Goal: Task Accomplishment & Management: Use online tool/utility

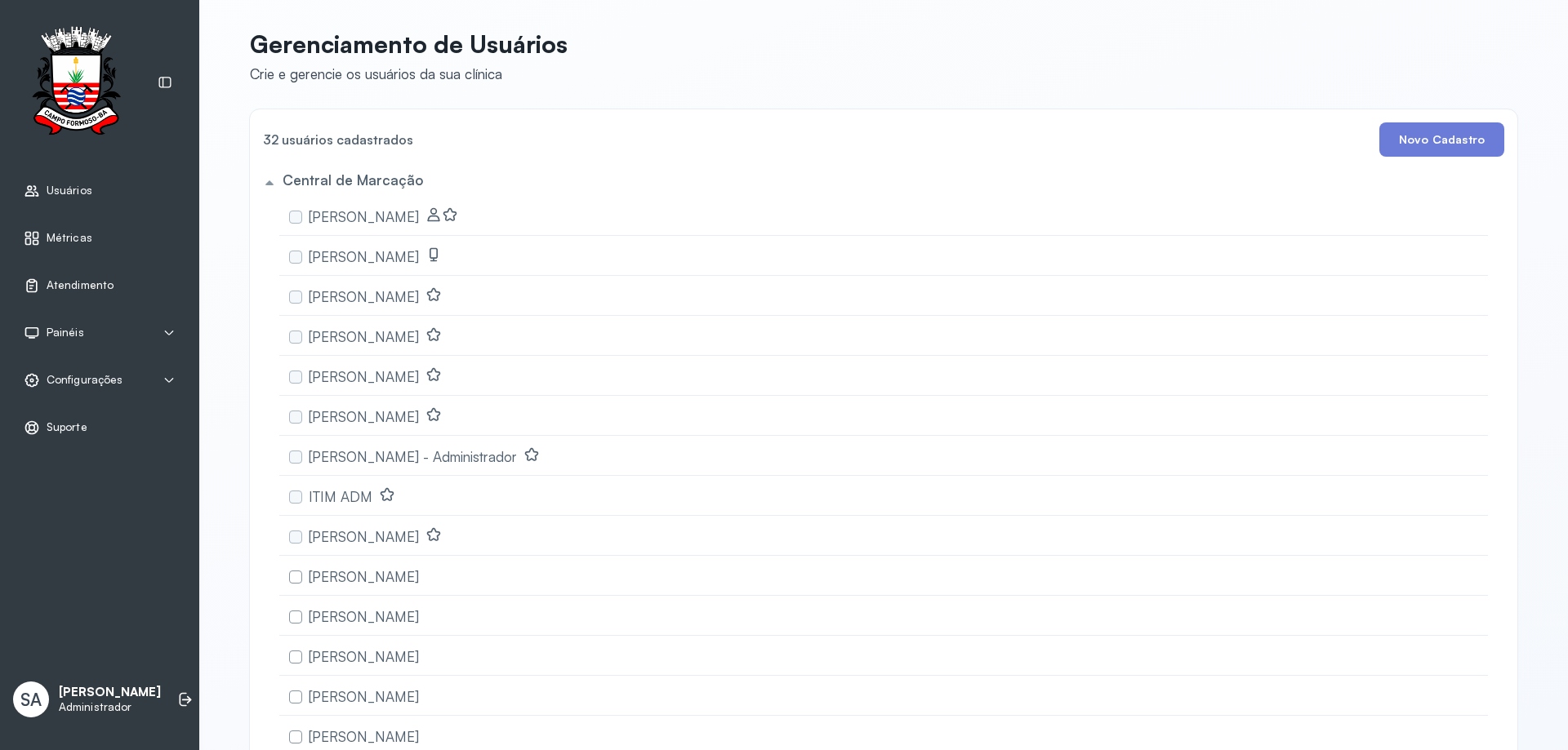
click at [72, 287] on span "Atendimento" at bounding box center [79, 285] width 67 height 13
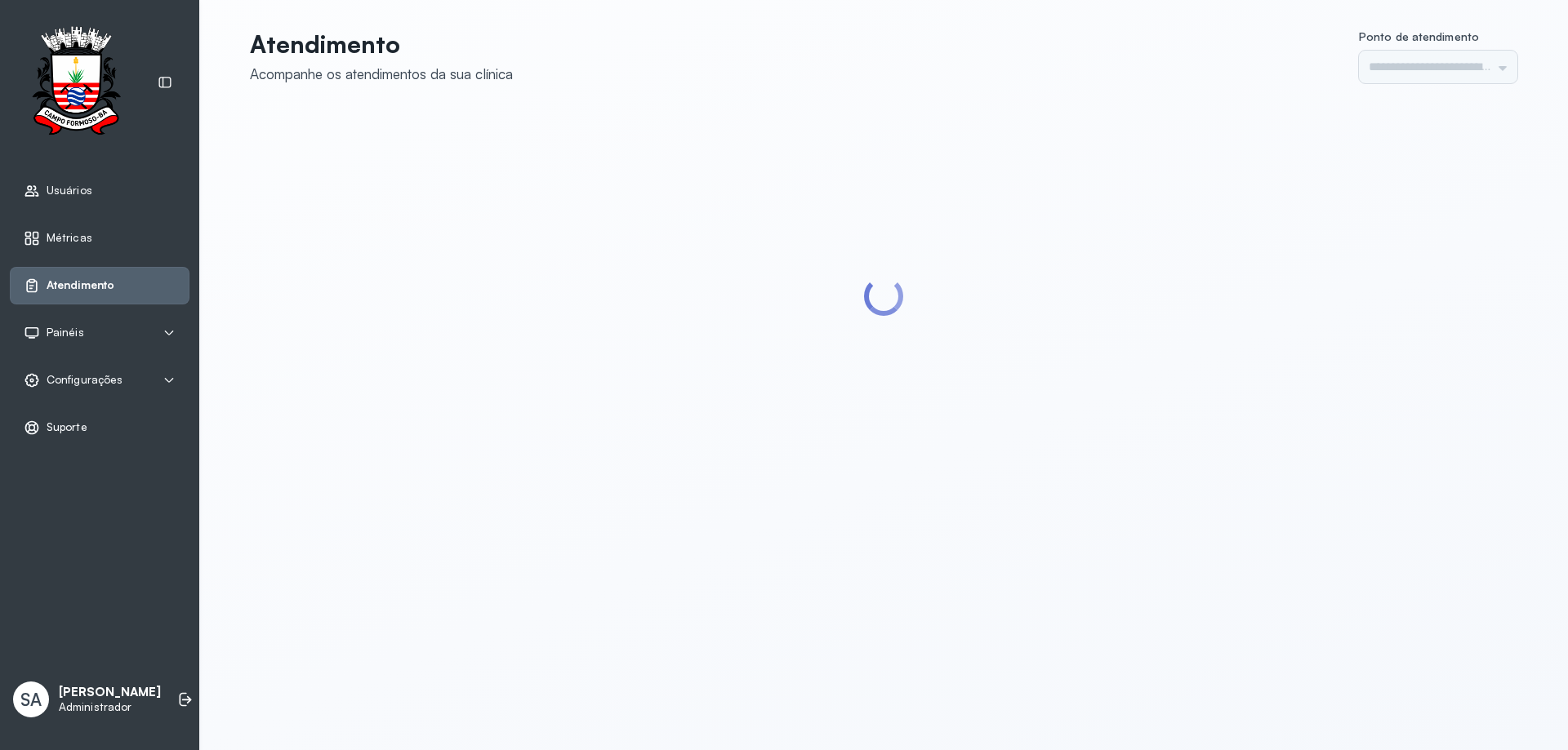
type input "******"
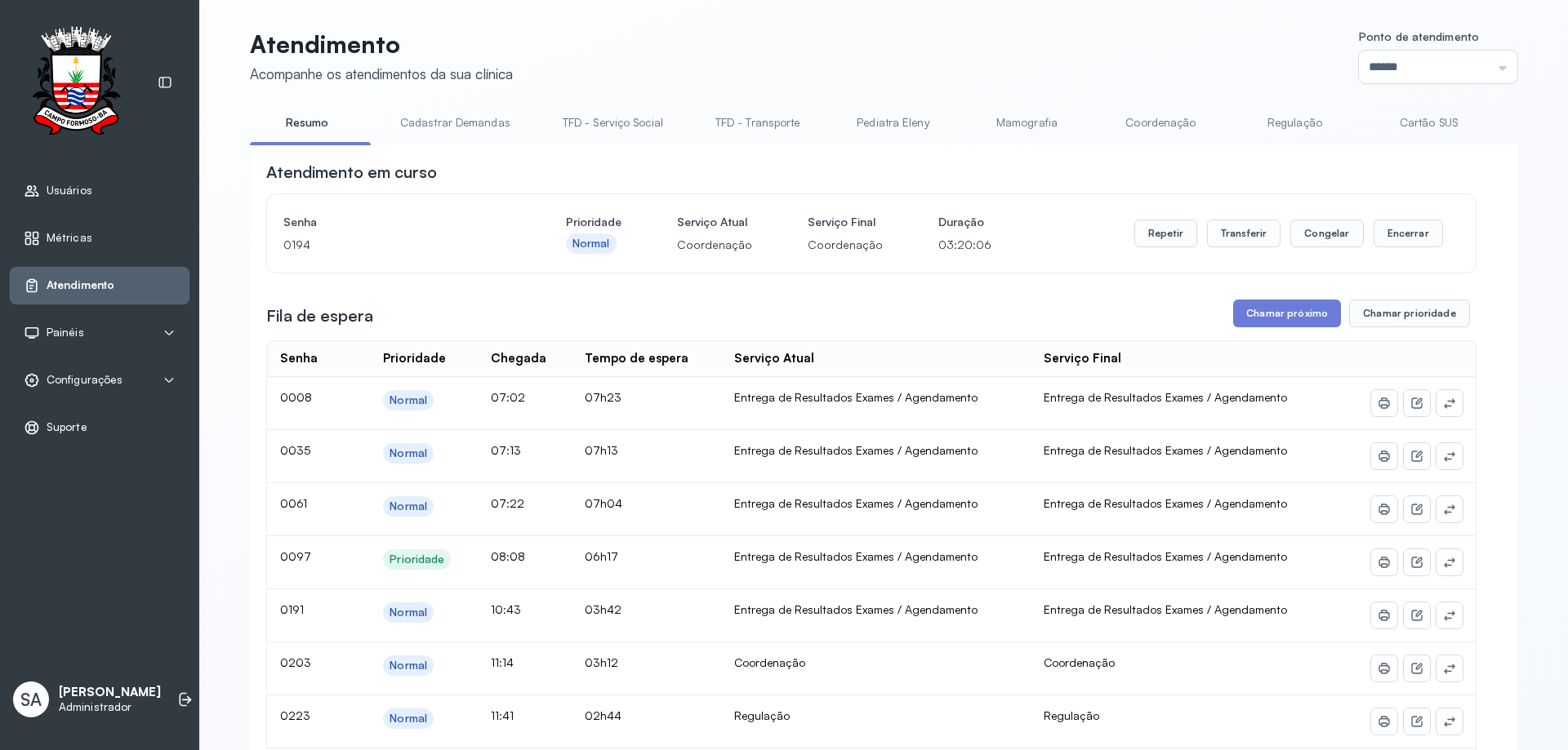
click at [1133, 122] on link "Coordenação" at bounding box center [1161, 123] width 115 height 27
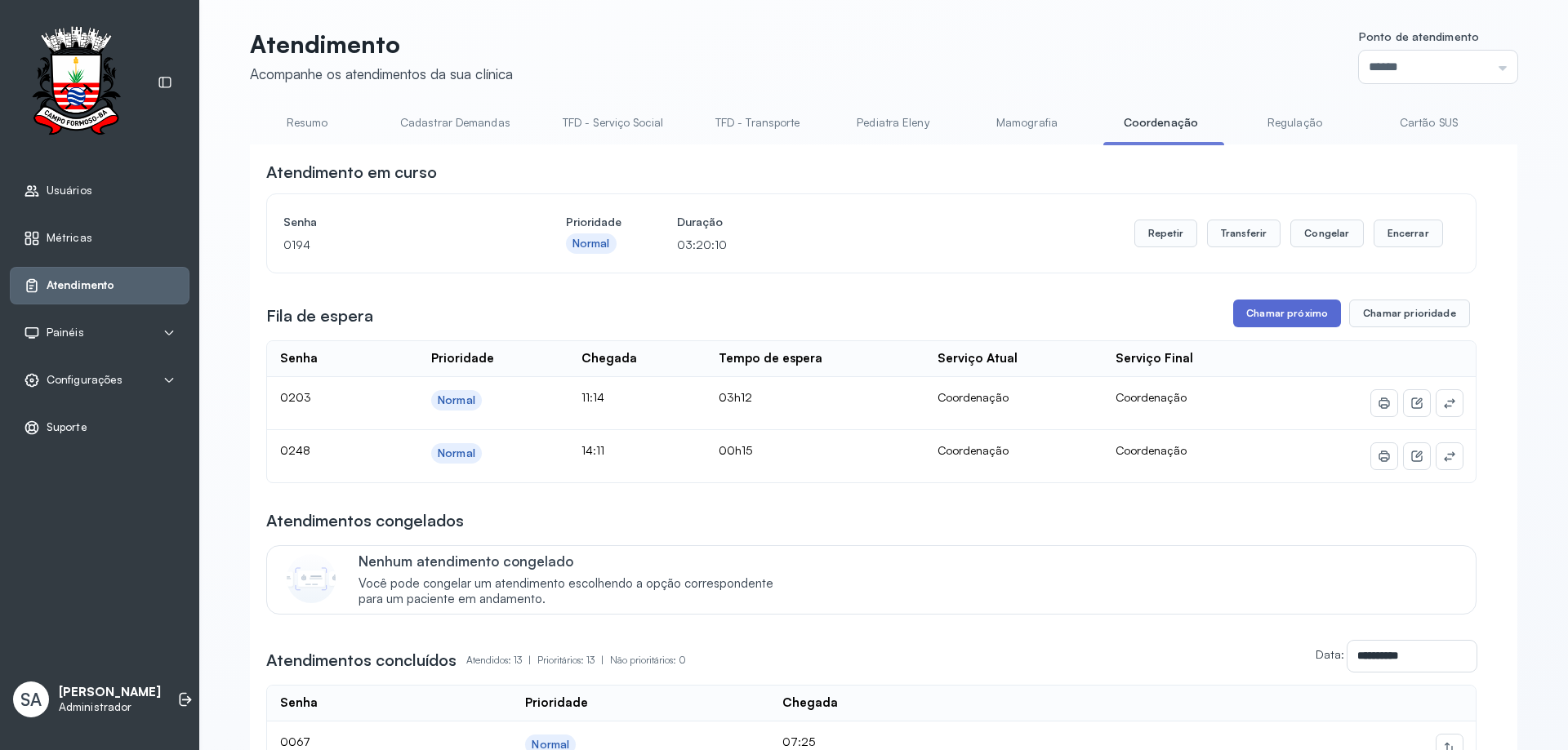
click at [1265, 313] on button "Chamar próximo" at bounding box center [1287, 313] width 108 height 28
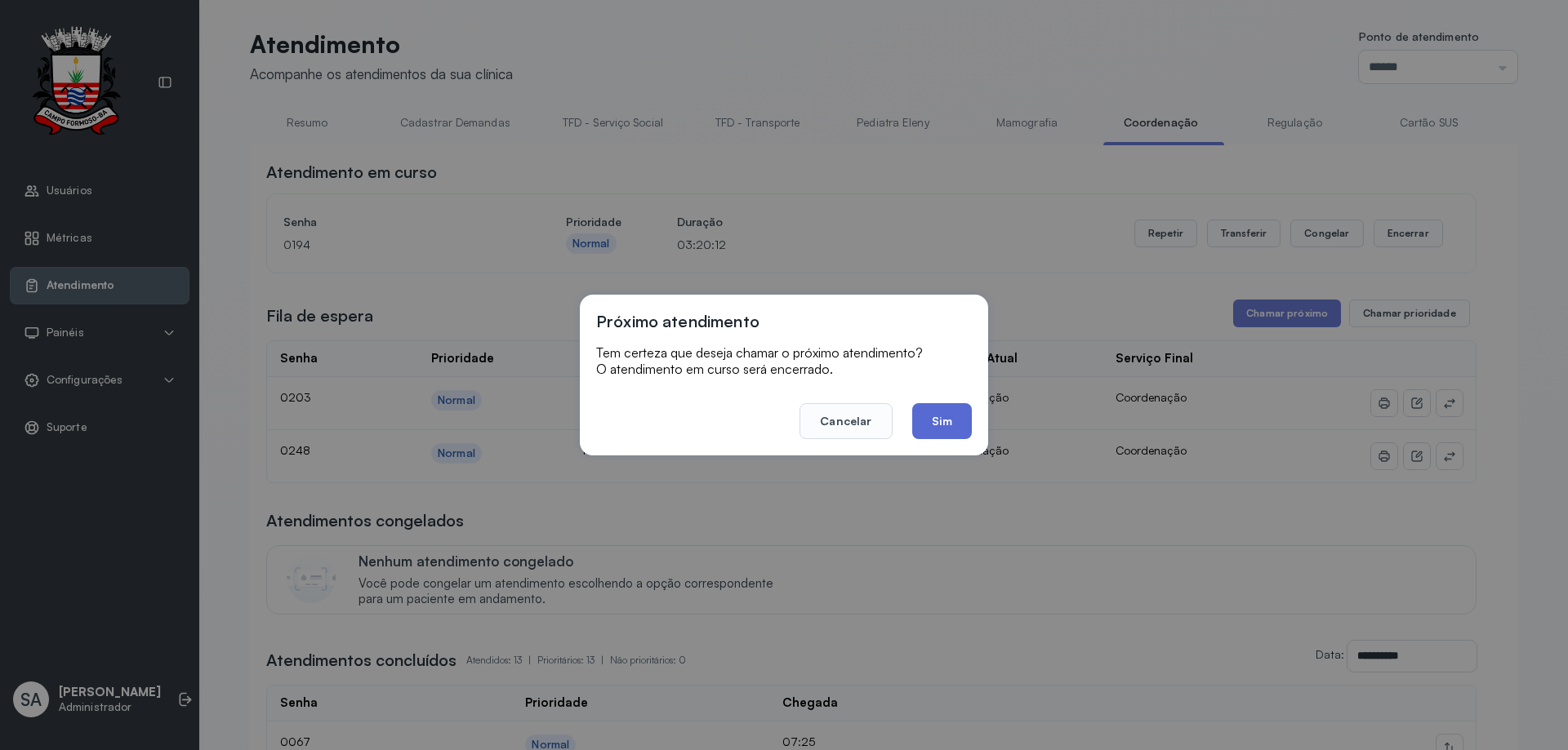
click at [955, 413] on button "Sim" at bounding box center [942, 421] width 60 height 36
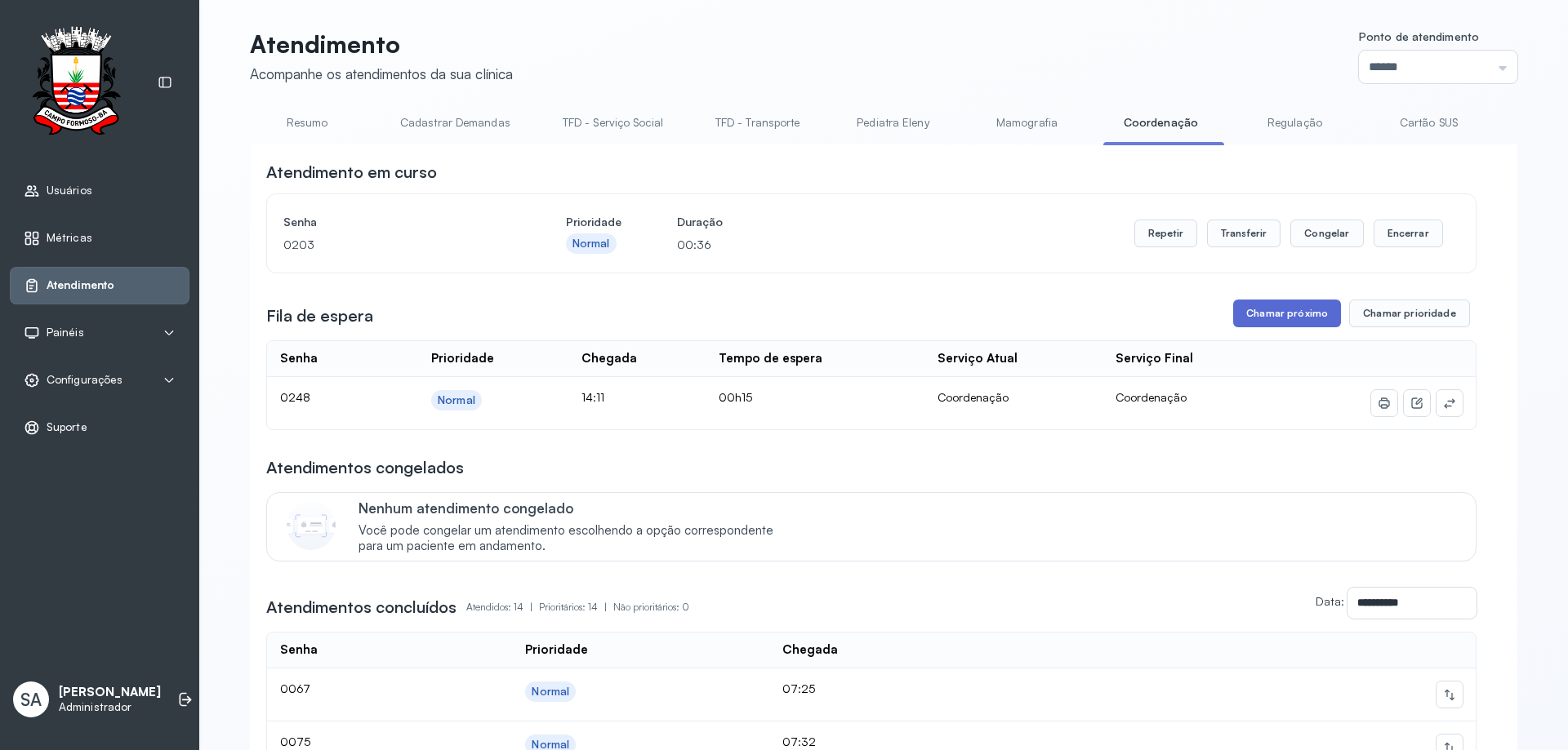
click at [1276, 318] on button "Chamar próximo" at bounding box center [1287, 313] width 108 height 28
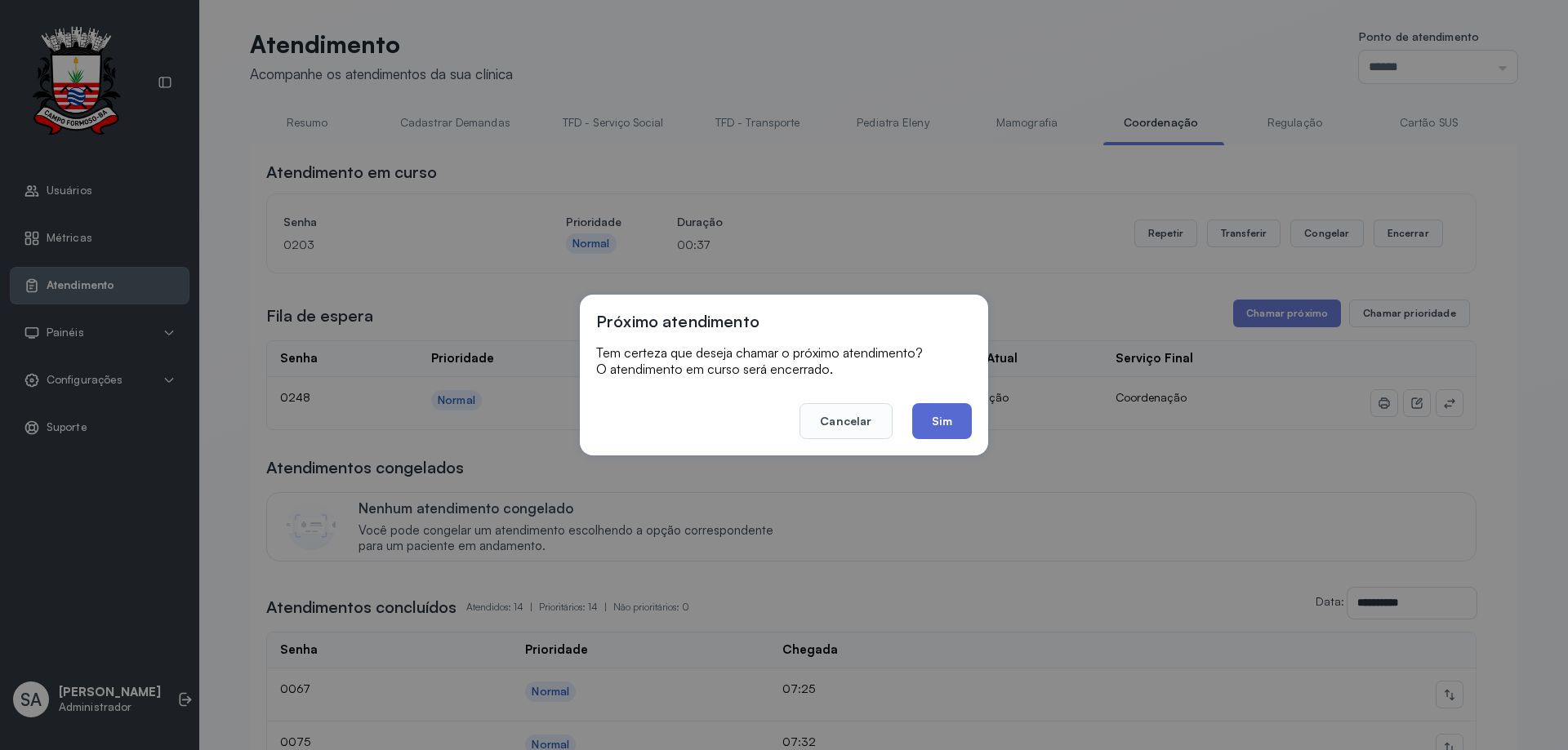
click at [943, 416] on button "Sim" at bounding box center [942, 421] width 60 height 36
